Goal: Find specific page/section: Find specific page/section

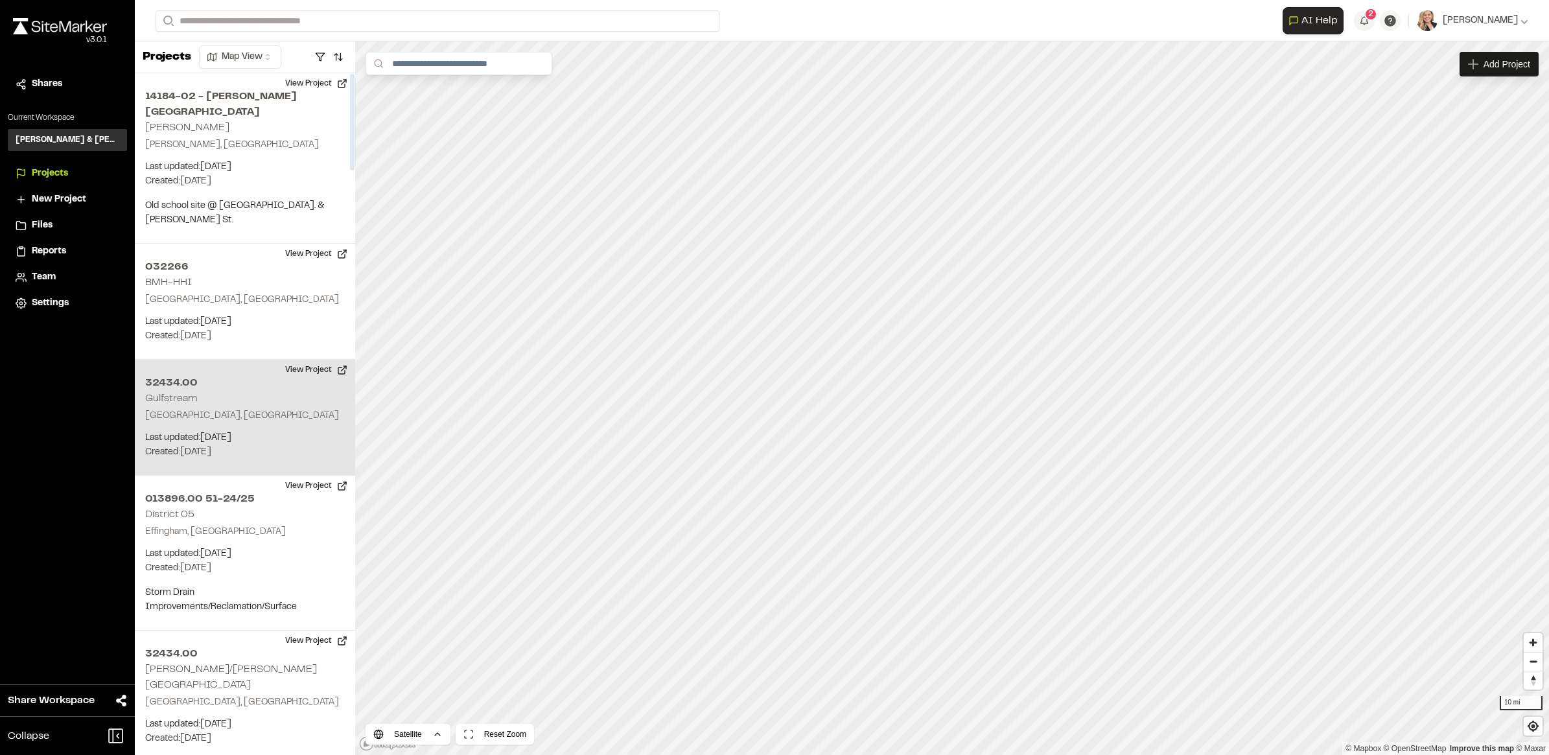
click at [183, 394] on h2 "Gulfstream" at bounding box center [171, 398] width 52 height 9
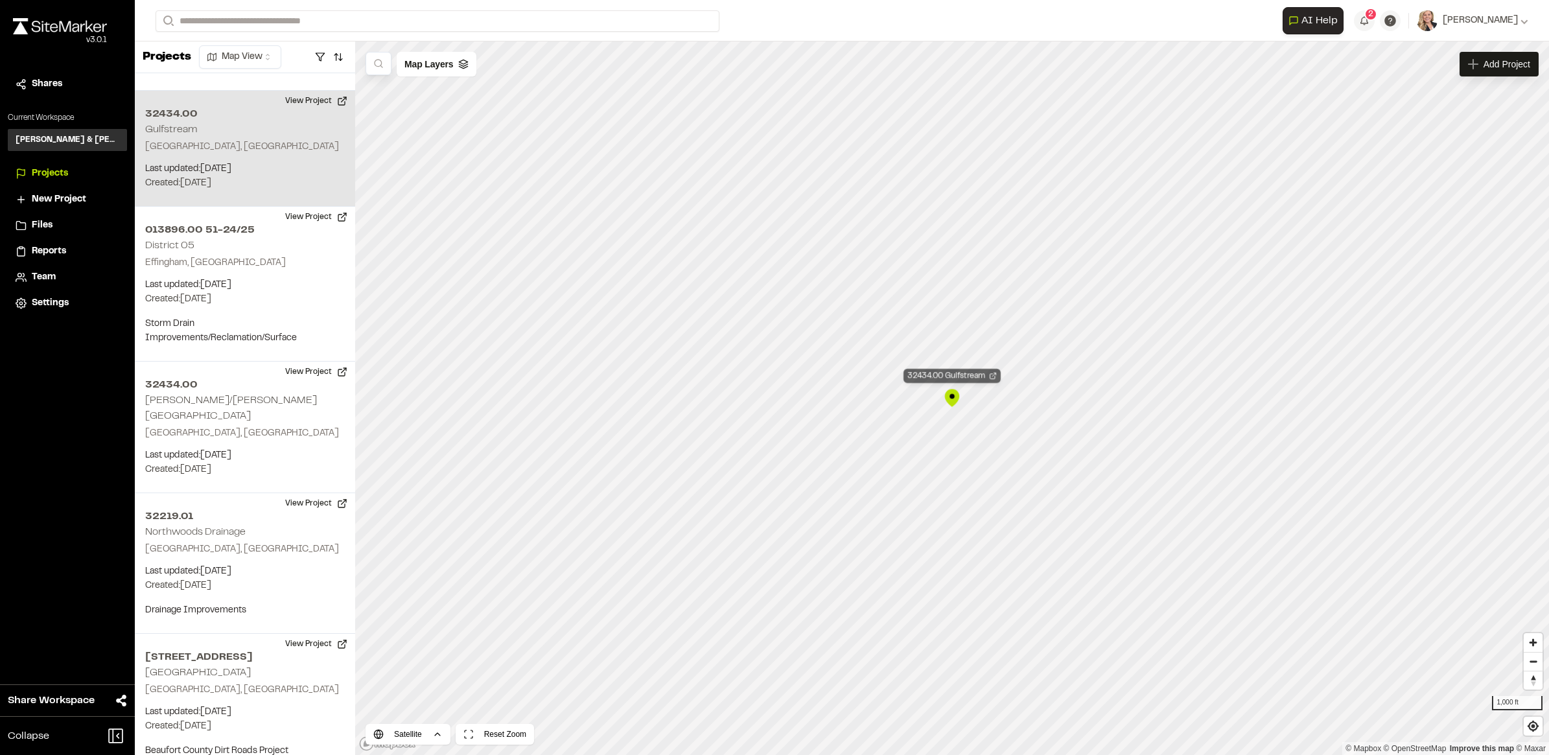
scroll to position [271, 0]
click at [999, 371] on div "32434.00 Gulfstream" at bounding box center [951, 376] width 97 height 14
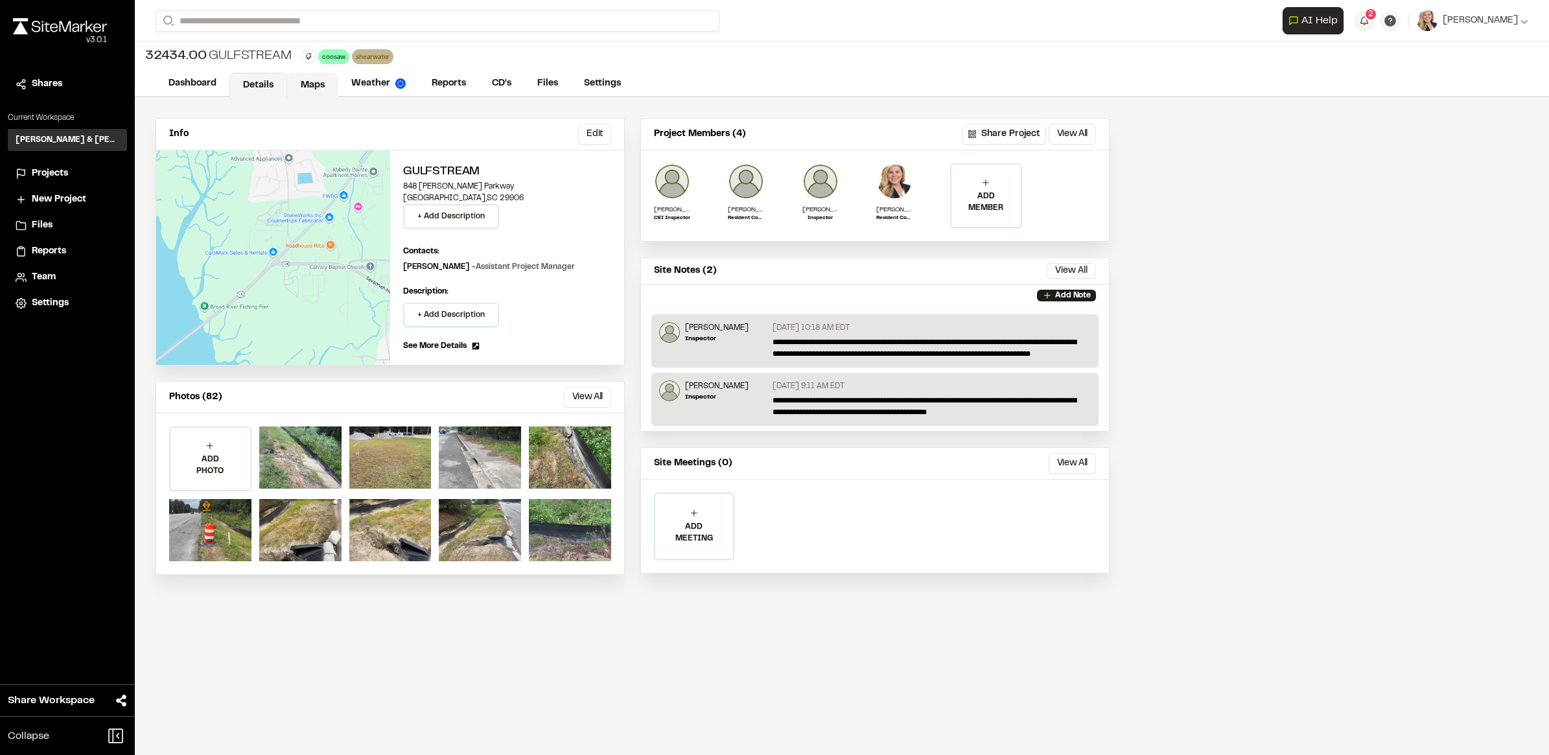
click at [299, 85] on link "Maps" at bounding box center [312, 85] width 51 height 25
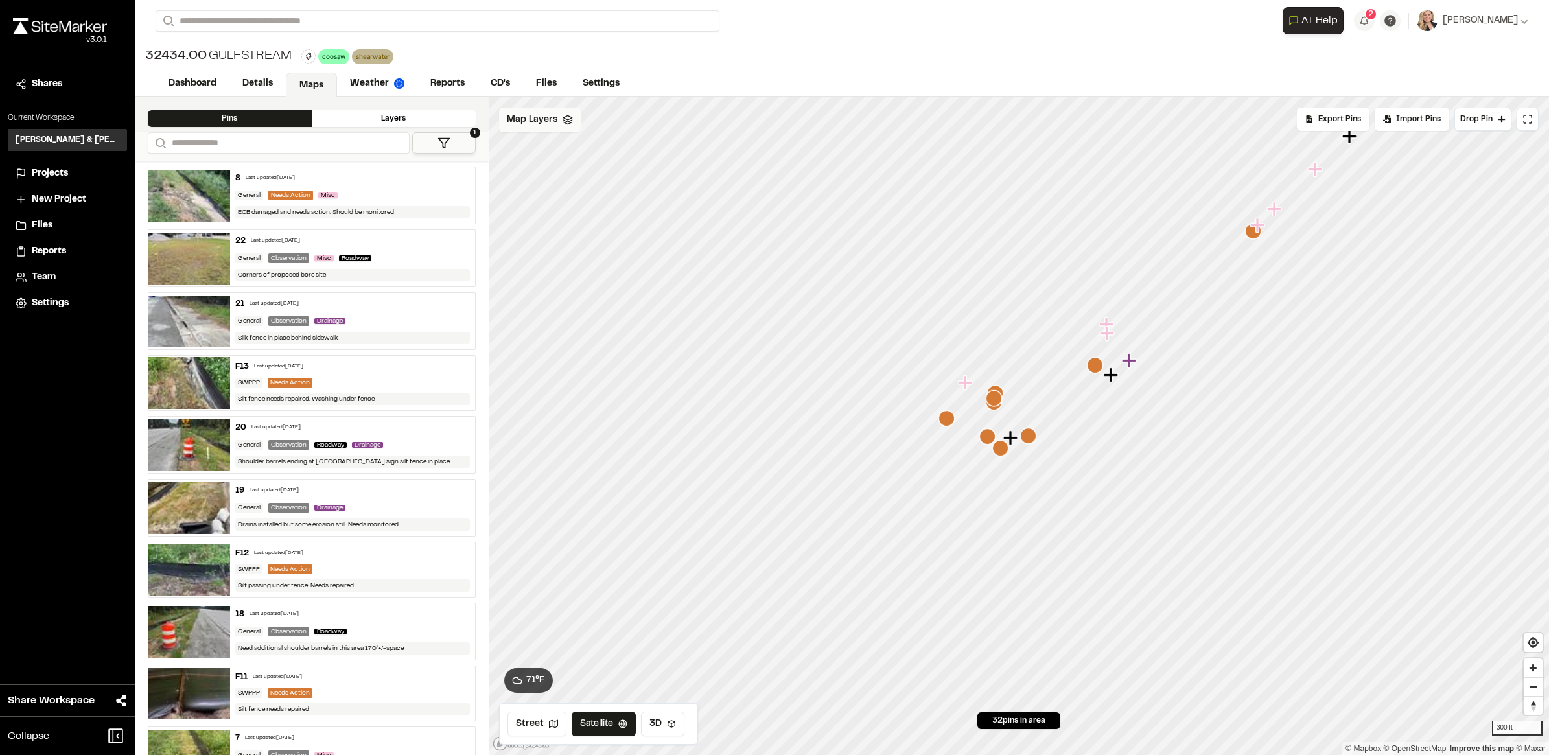
click at [564, 112] on div "Map Layers" at bounding box center [540, 120] width 82 height 25
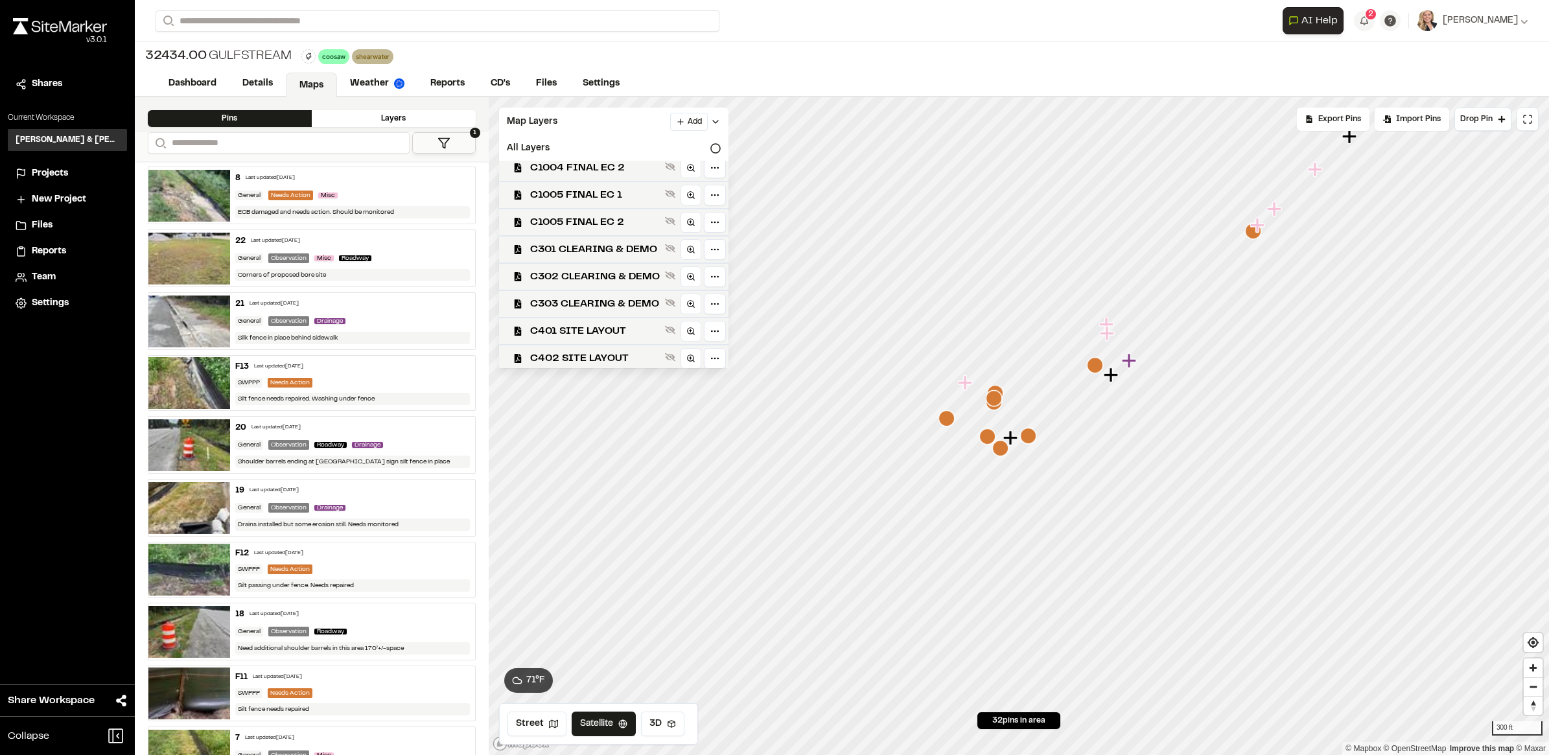
scroll to position [695, 0]
